Goal: Task Accomplishment & Management: Manage account settings

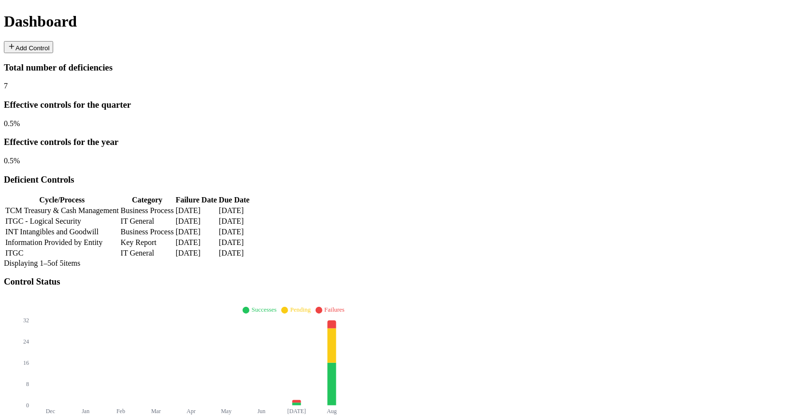
scroll to position [108, 0]
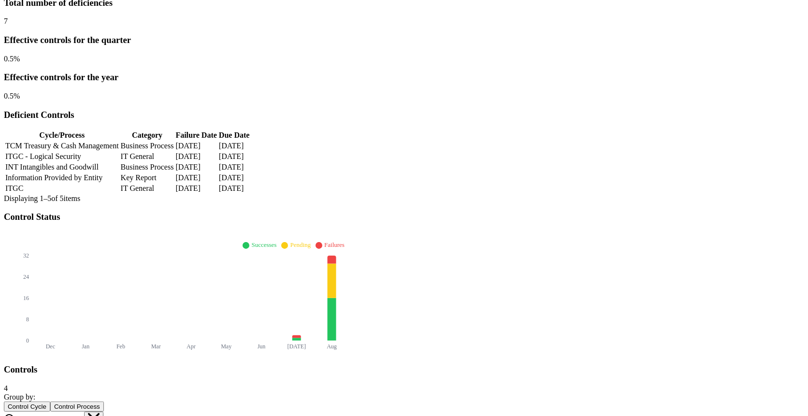
type input "**"
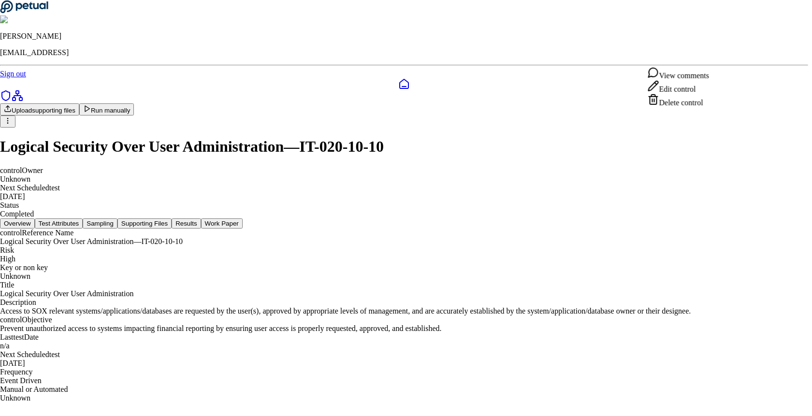
click at [715, 62] on html "[PERSON_NAME] [EMAIL_ADDRESS] Sign out Upload supporting files Run manually Log…" at bounding box center [406, 205] width 812 height 410
click at [701, 107] on div "Delete control" at bounding box center [677, 101] width 61 height 14
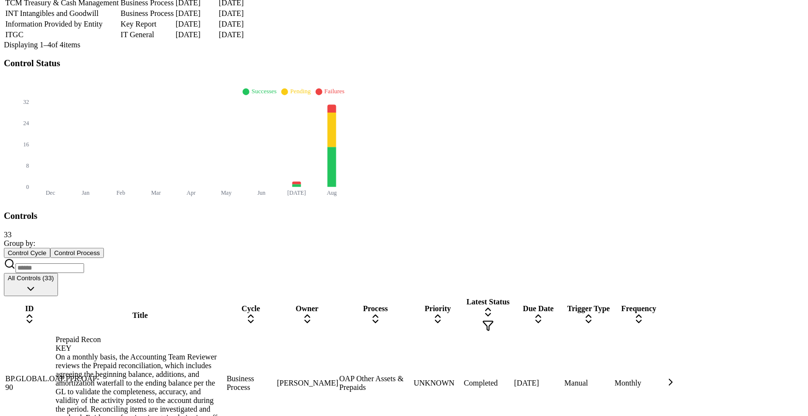
scroll to position [332, 0]
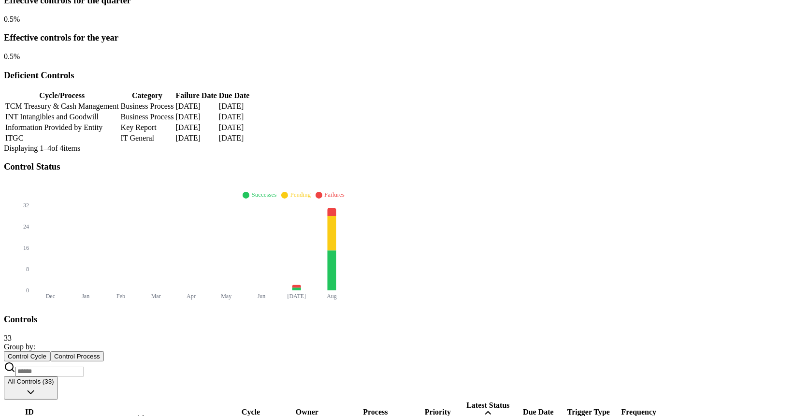
click at [84, 367] on input at bounding box center [49, 372] width 69 height 10
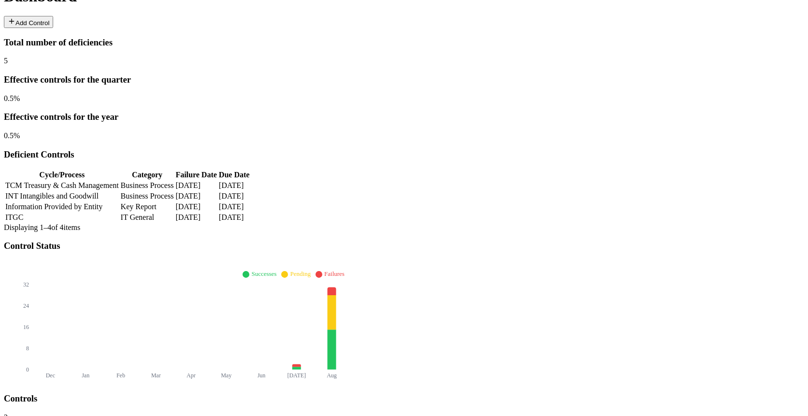
type input "**"
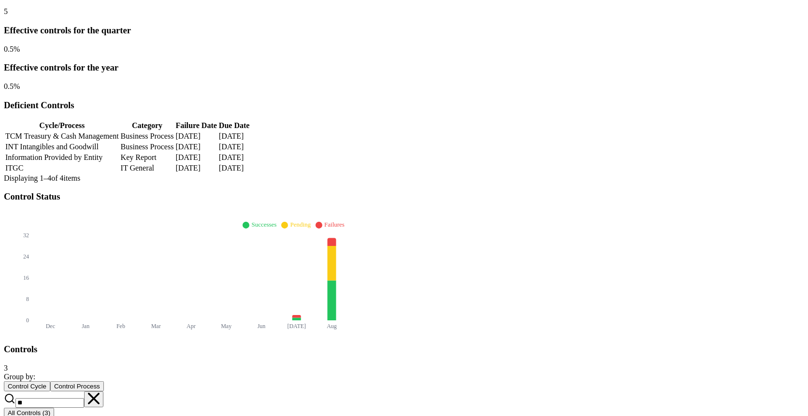
scroll to position [0, 0]
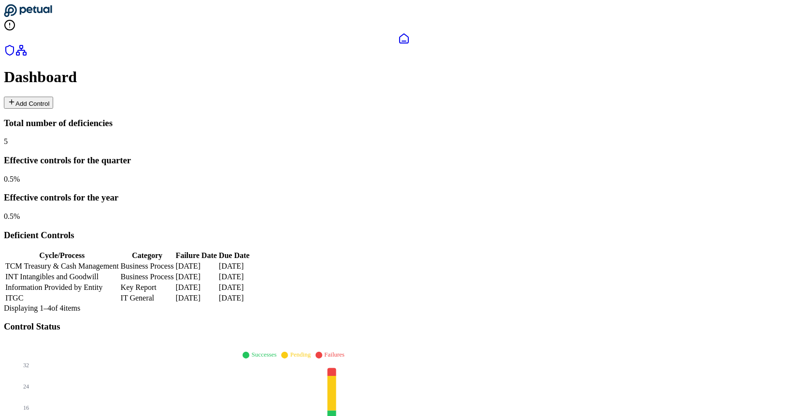
click at [15, 98] on icon at bounding box center [12, 102] width 8 height 8
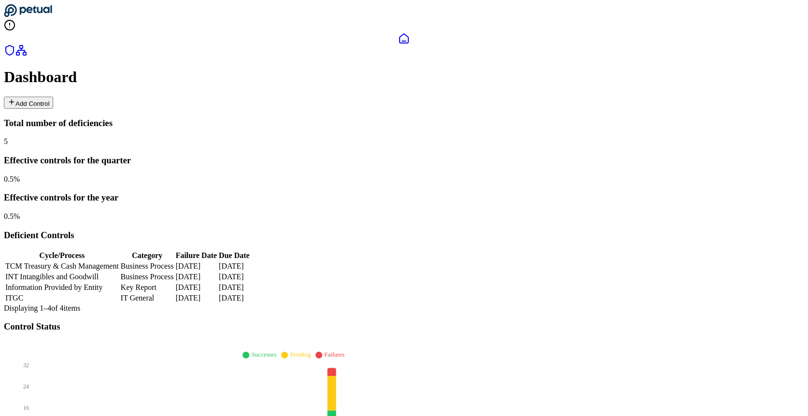
click at [498, 68] on div "Dashboard Add Control" at bounding box center [404, 88] width 800 height 40
click at [15, 19] on icon at bounding box center [10, 25] width 12 height 12
click at [14, 20] on circle at bounding box center [10, 25] width 10 height 10
